Goal: Browse casually

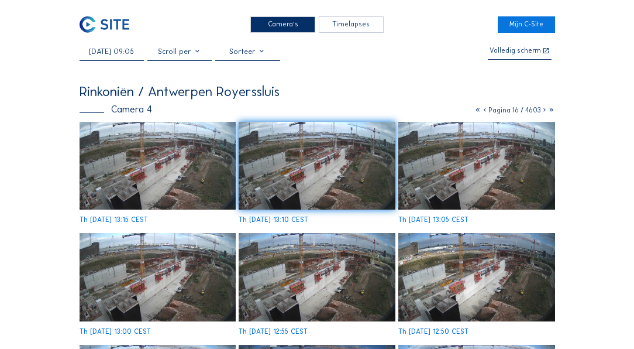
click at [298, 22] on div "Camera's" at bounding box center [282, 24] width 65 height 17
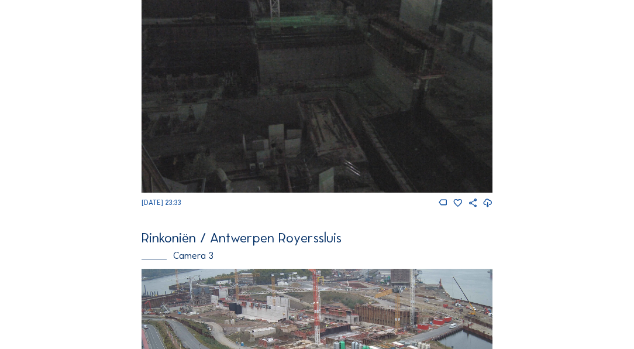
scroll to position [878, 0]
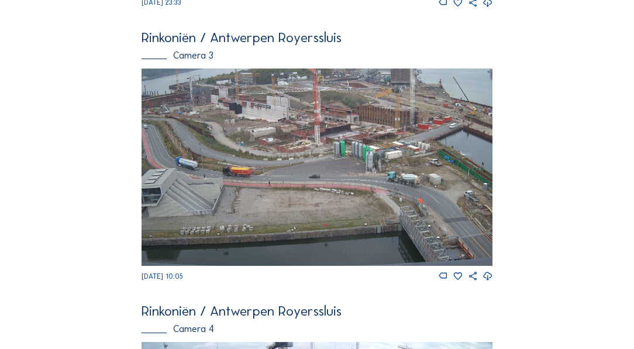
click at [240, 97] on img at bounding box center [317, 166] width 350 height 197
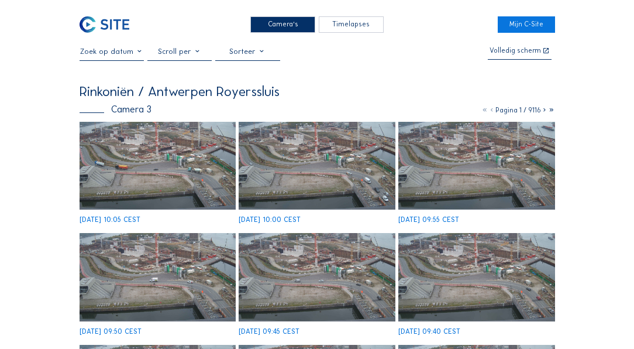
click at [162, 171] on img at bounding box center [158, 166] width 156 height 88
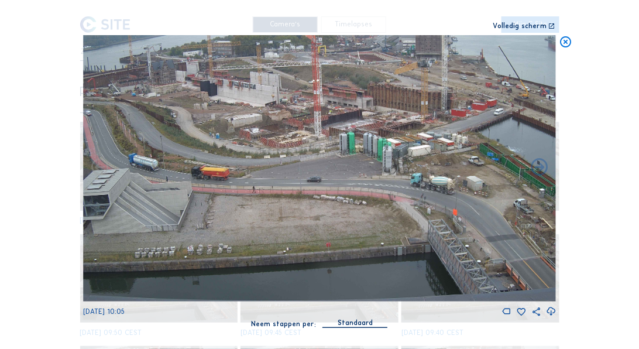
click at [210, 62] on img at bounding box center [319, 168] width 473 height 266
click at [554, 26] on icon at bounding box center [552, 27] width 7 height 8
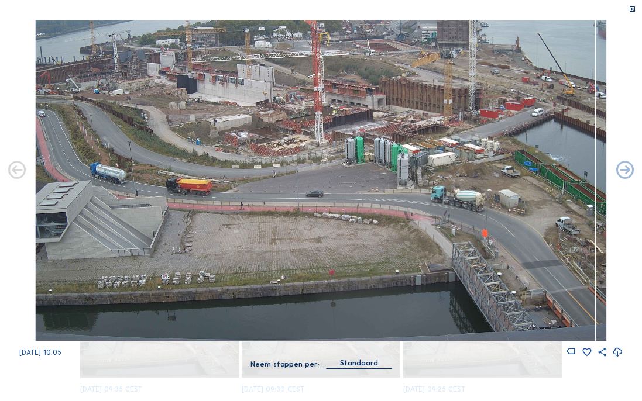
click at [618, 348] on icon at bounding box center [617, 352] width 11 height 13
click at [185, 166] on img at bounding box center [321, 180] width 571 height 321
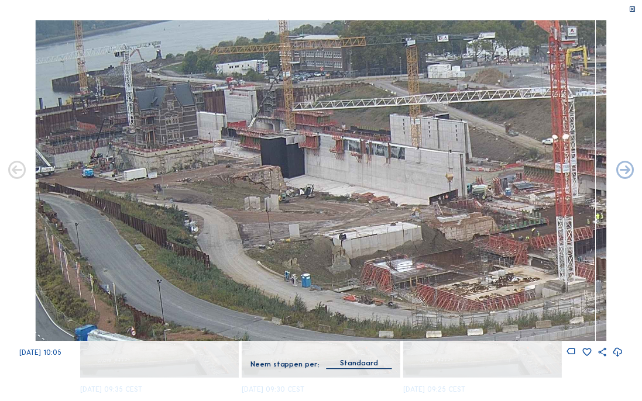
drag, startPoint x: 181, startPoint y: 66, endPoint x: 274, endPoint y: 177, distance: 145.4
click at [274, 177] on img at bounding box center [321, 180] width 571 height 321
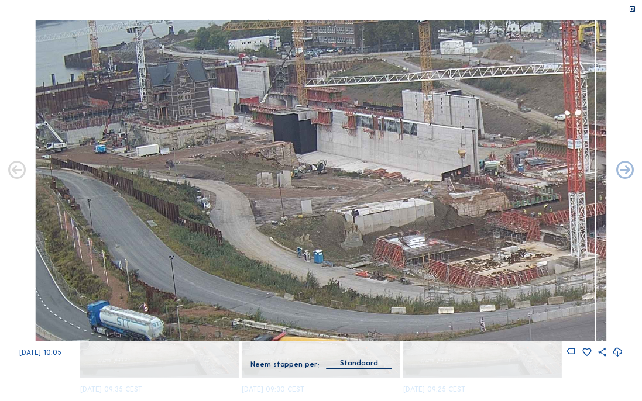
drag, startPoint x: 225, startPoint y: 169, endPoint x: 291, endPoint y: 159, distance: 67.4
click at [291, 159] on img at bounding box center [321, 180] width 571 height 321
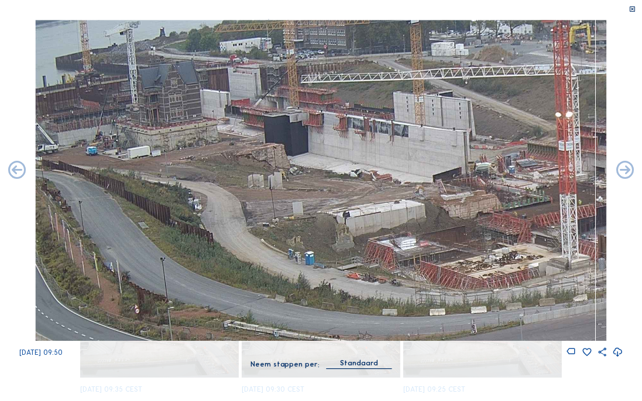
click at [633, 8] on icon at bounding box center [631, 9] width 7 height 7
